Goal: Task Accomplishment & Management: Manage account settings

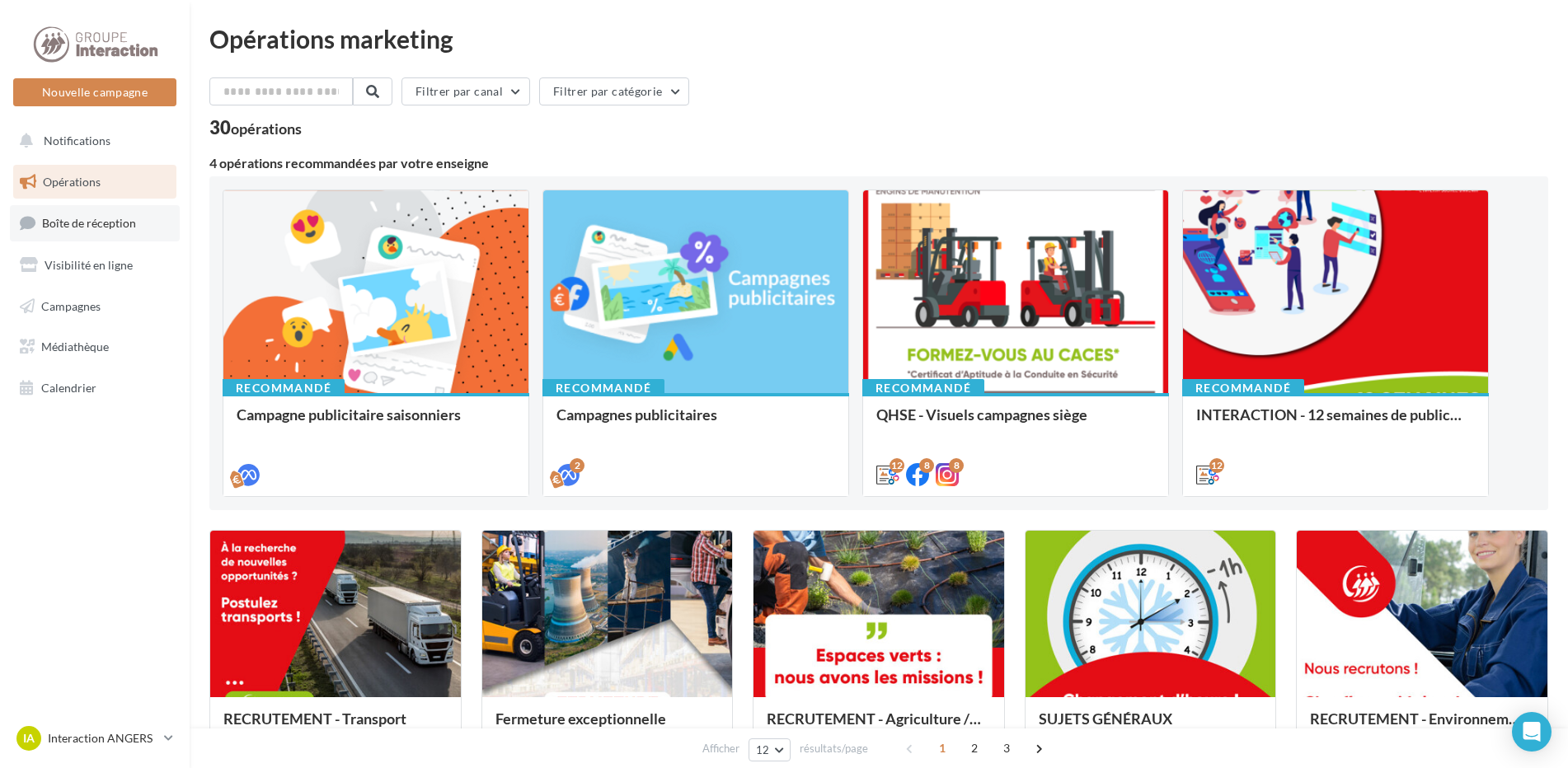
click at [124, 225] on span "Boîte de réception" at bounding box center [89, 222] width 94 height 14
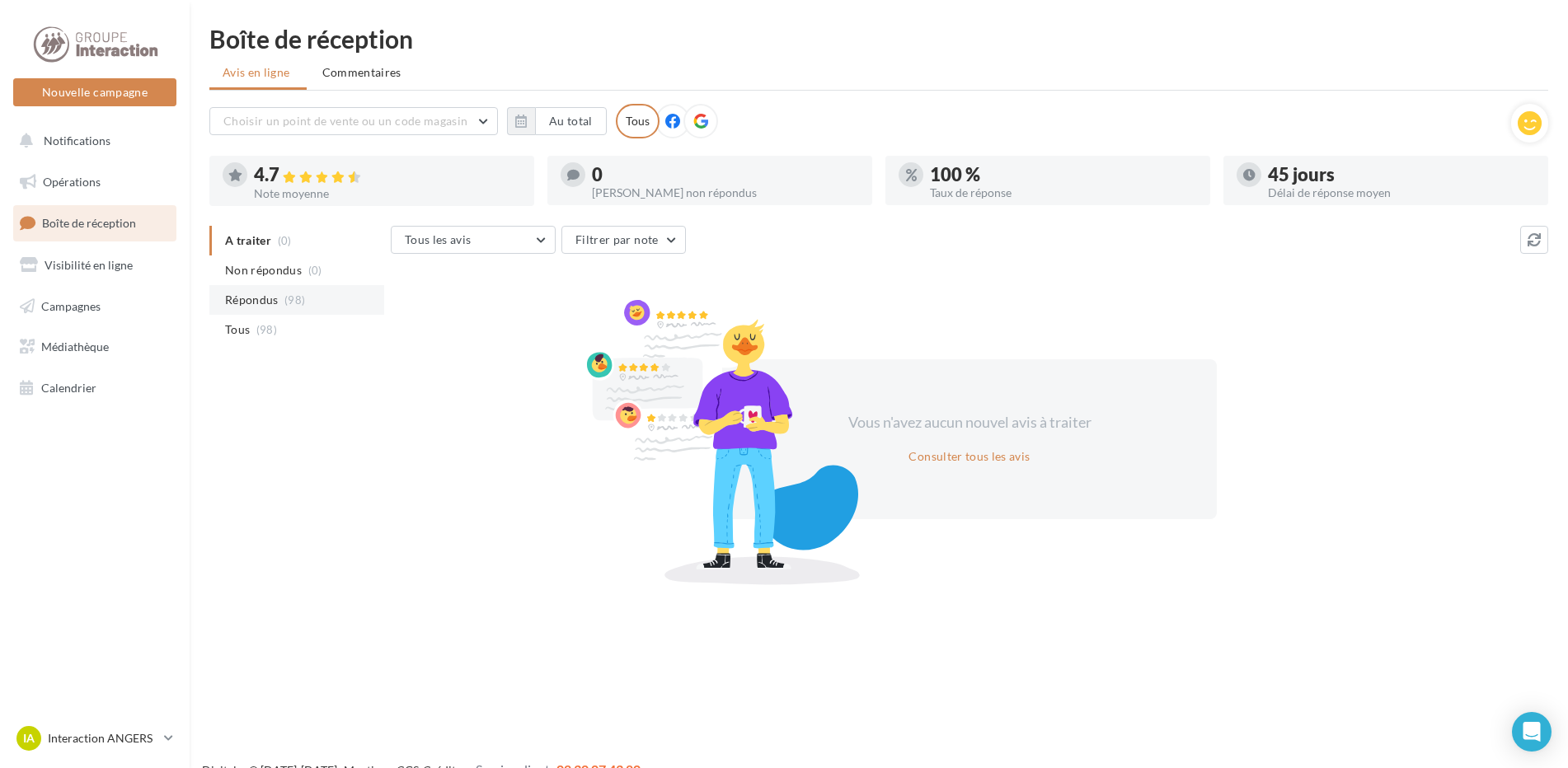
click at [265, 299] on span "Répondus" at bounding box center [251, 300] width 53 height 17
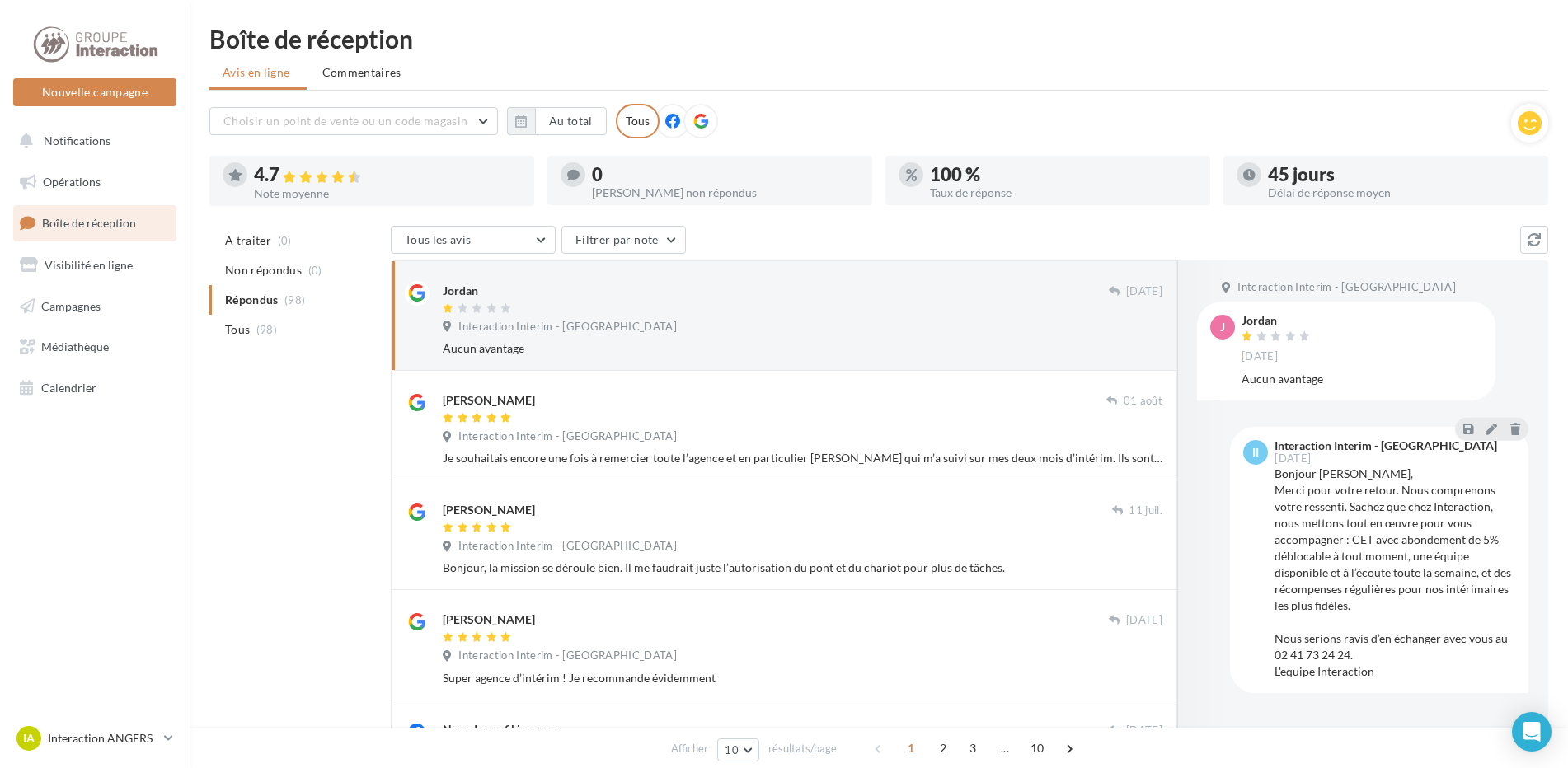
click at [693, 124] on icon at bounding box center [701, 121] width 15 height 15
click at [328, 177] on icon at bounding box center [321, 177] width 13 height 11
click at [235, 172] on icon at bounding box center [235, 175] width 14 height 12
